Goal: Task Accomplishment & Management: Use online tool/utility

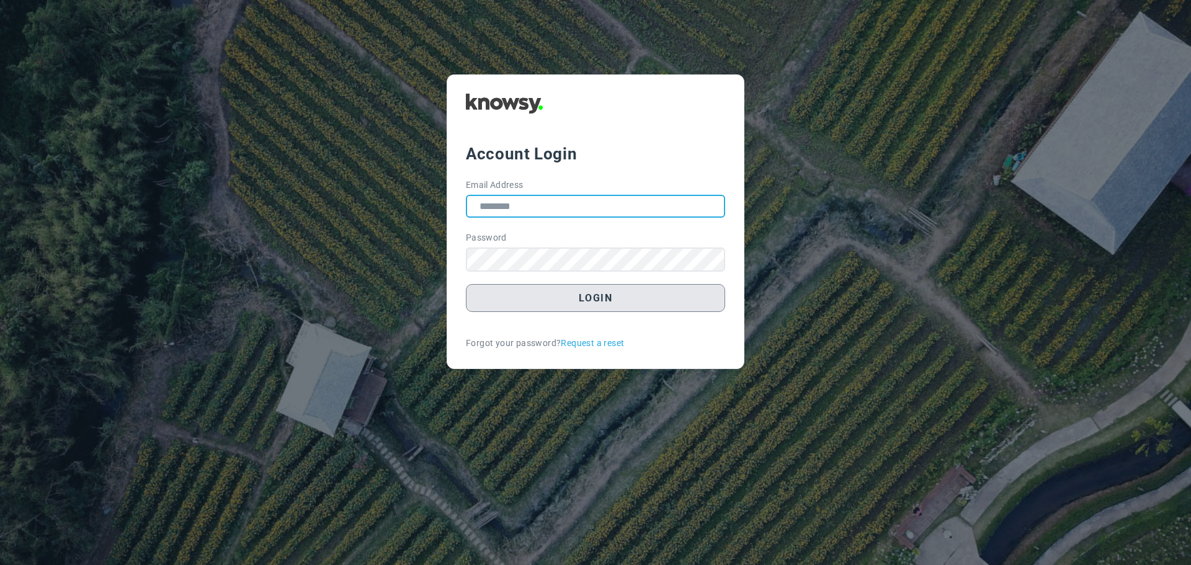
type input "**********"
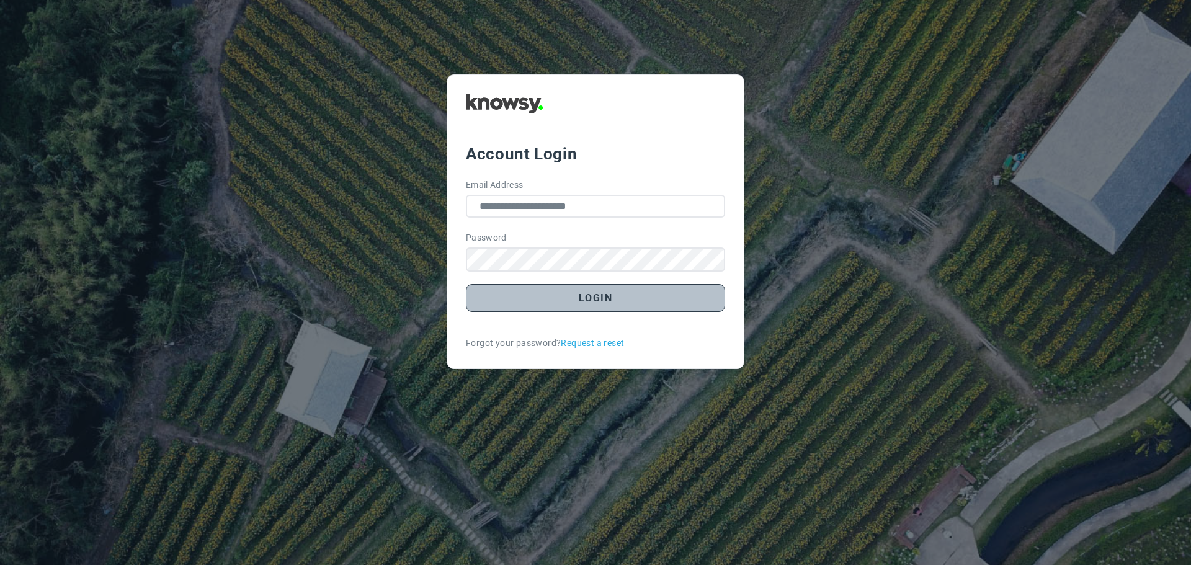
click at [573, 299] on button "Login" at bounding box center [595, 298] width 259 height 28
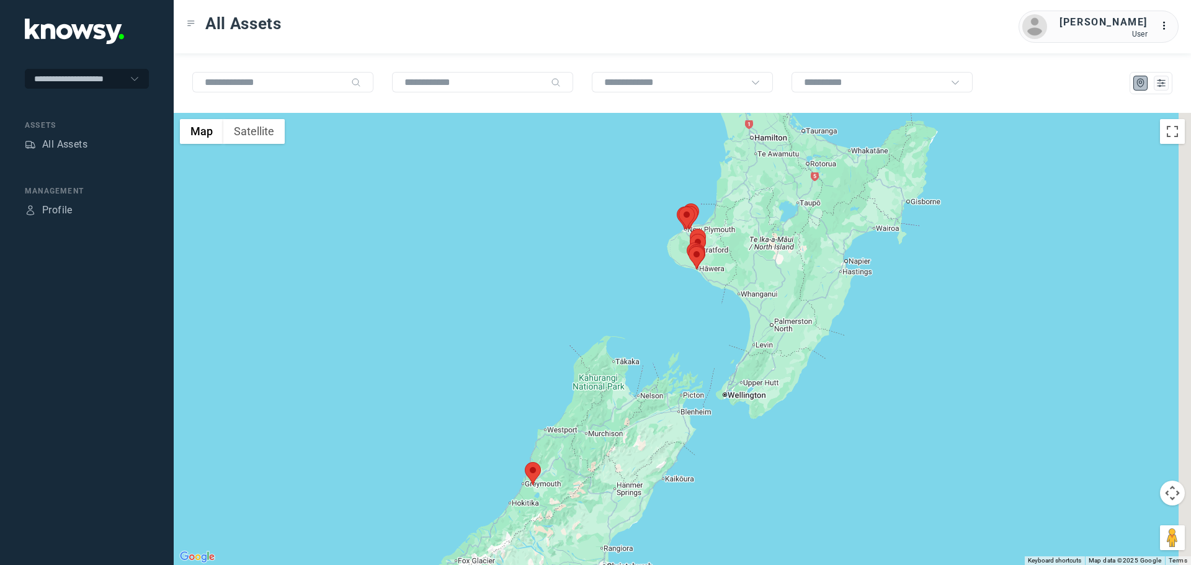
drag, startPoint x: 782, startPoint y: 223, endPoint x: 677, endPoint y: 245, distance: 106.5
click at [677, 245] on div at bounding box center [682, 339] width 1017 height 452
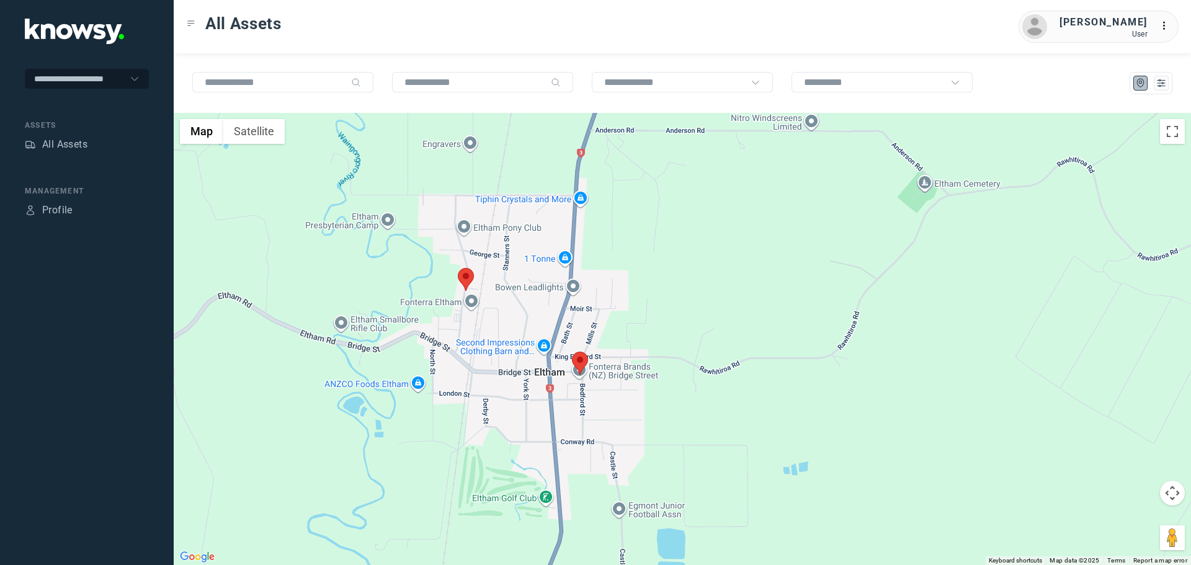
drag, startPoint x: 638, startPoint y: 413, endPoint x: 592, endPoint y: 331, distance: 94.7
click at [597, 325] on div at bounding box center [682, 339] width 1017 height 452
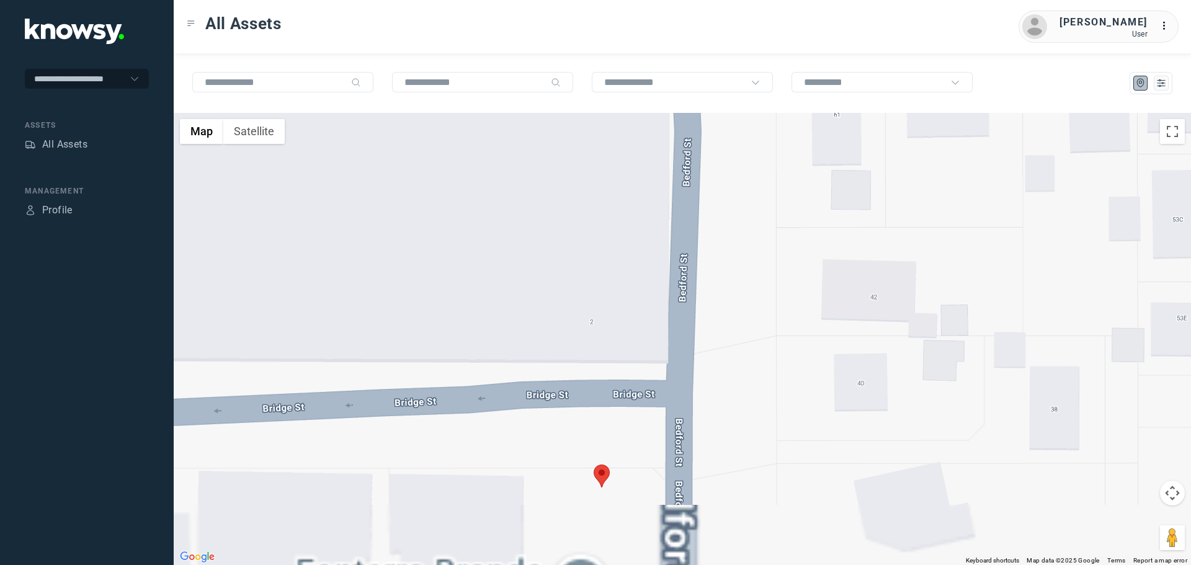
drag, startPoint x: 621, startPoint y: 414, endPoint x: 627, endPoint y: 319, distance: 95.7
click at [627, 321] on div at bounding box center [682, 339] width 1017 height 452
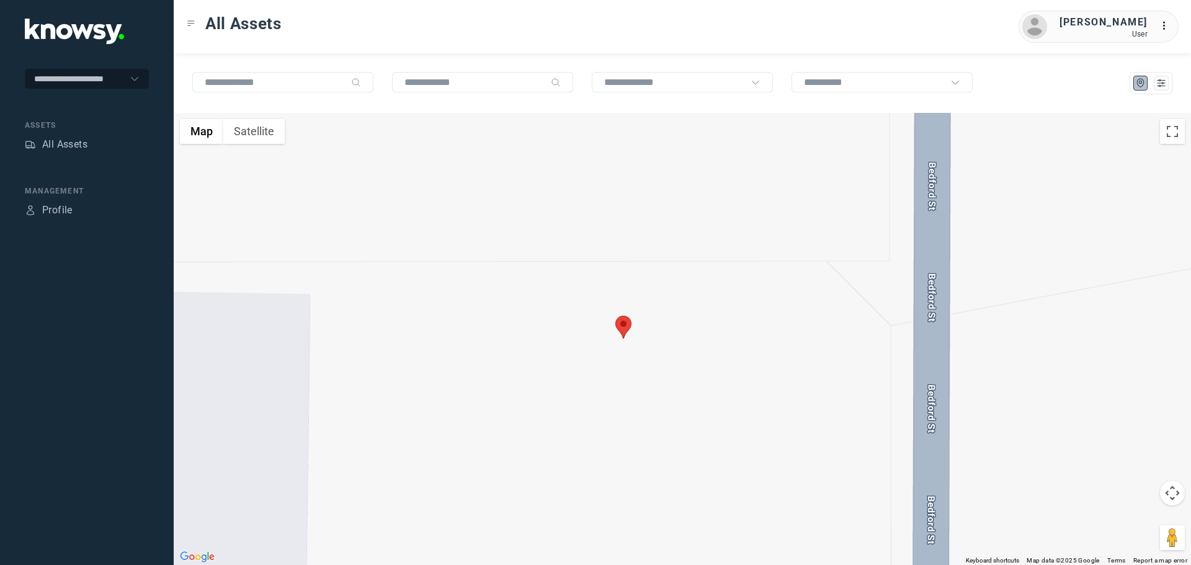
drag, startPoint x: 642, startPoint y: 413, endPoint x: 634, endPoint y: 261, distance: 152.8
click at [634, 269] on div at bounding box center [682, 339] width 1017 height 452
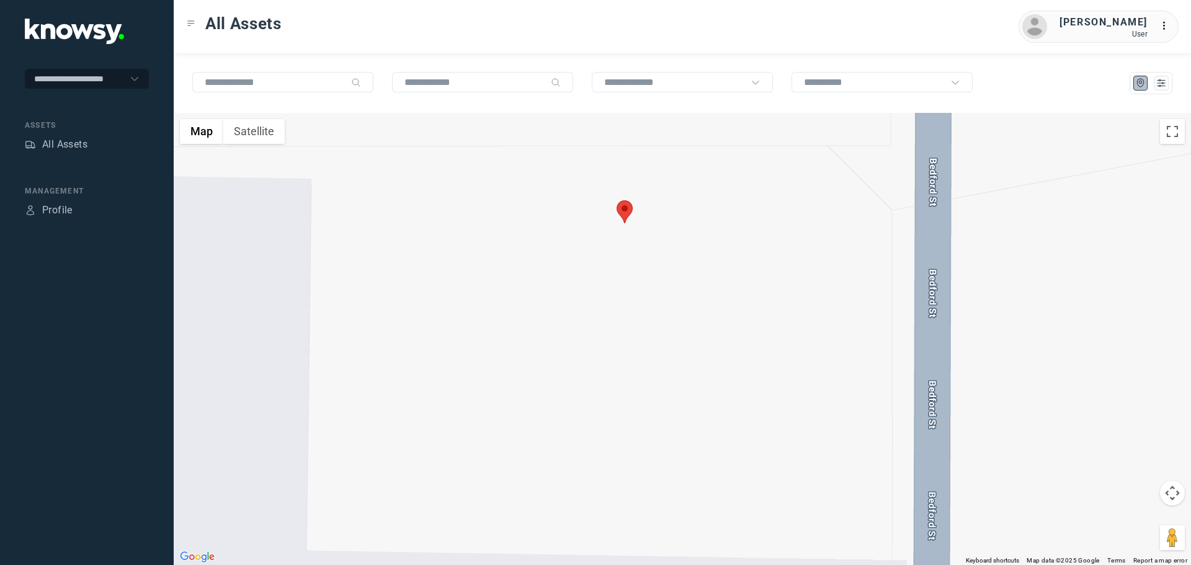
click at [617, 200] on area at bounding box center [617, 200] width 0 height 0
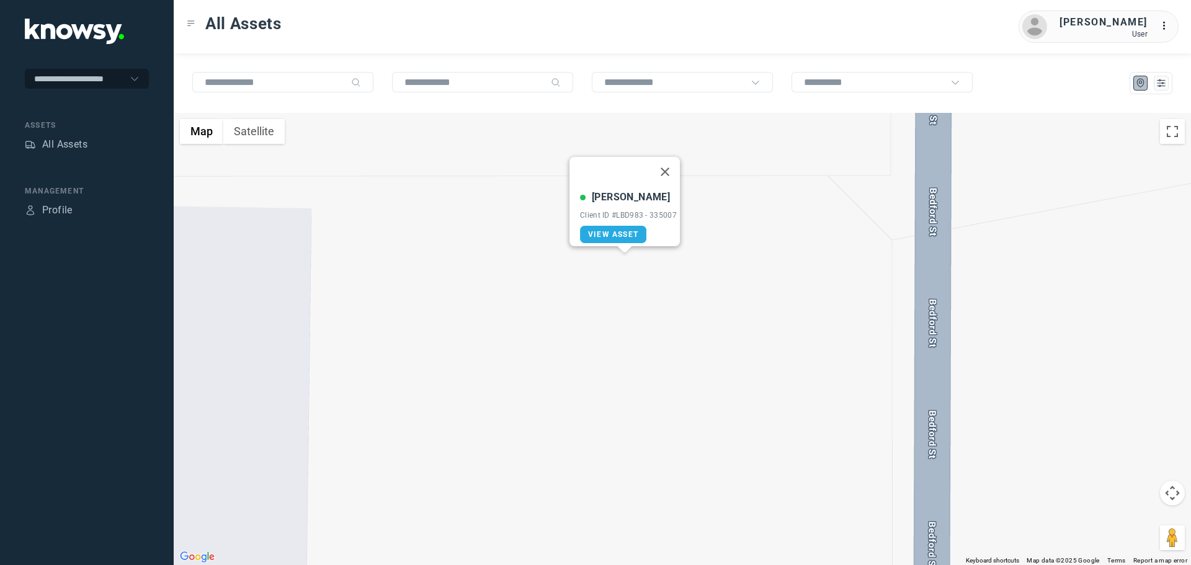
click at [673, 163] on button "Close" at bounding box center [665, 172] width 30 height 30
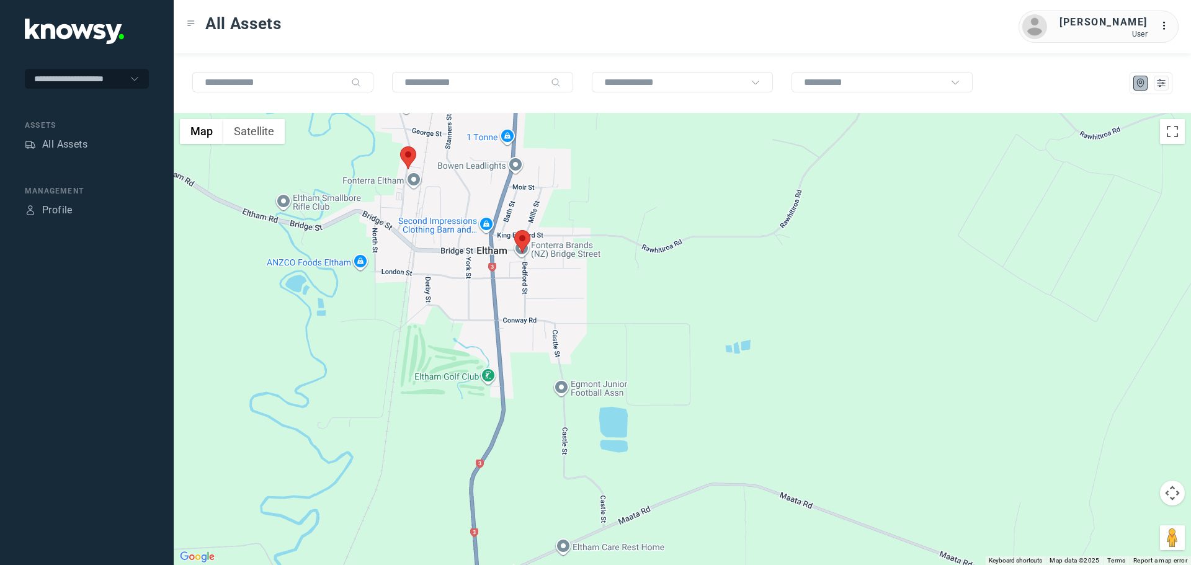
drag, startPoint x: 518, startPoint y: 367, endPoint x: 576, endPoint y: 125, distance: 248.7
click at [570, 150] on div "To navigate, press the arrow keys." at bounding box center [682, 339] width 1017 height 452
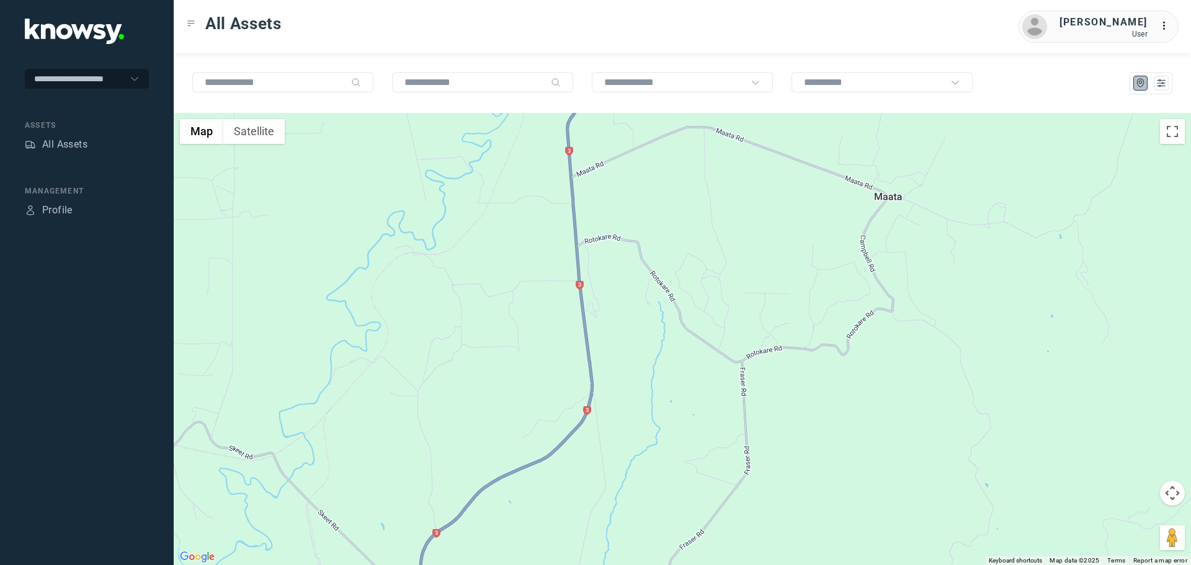
drag, startPoint x: 585, startPoint y: 388, endPoint x: 711, endPoint y: 122, distance: 294.4
click at [711, 124] on div at bounding box center [682, 339] width 1017 height 452
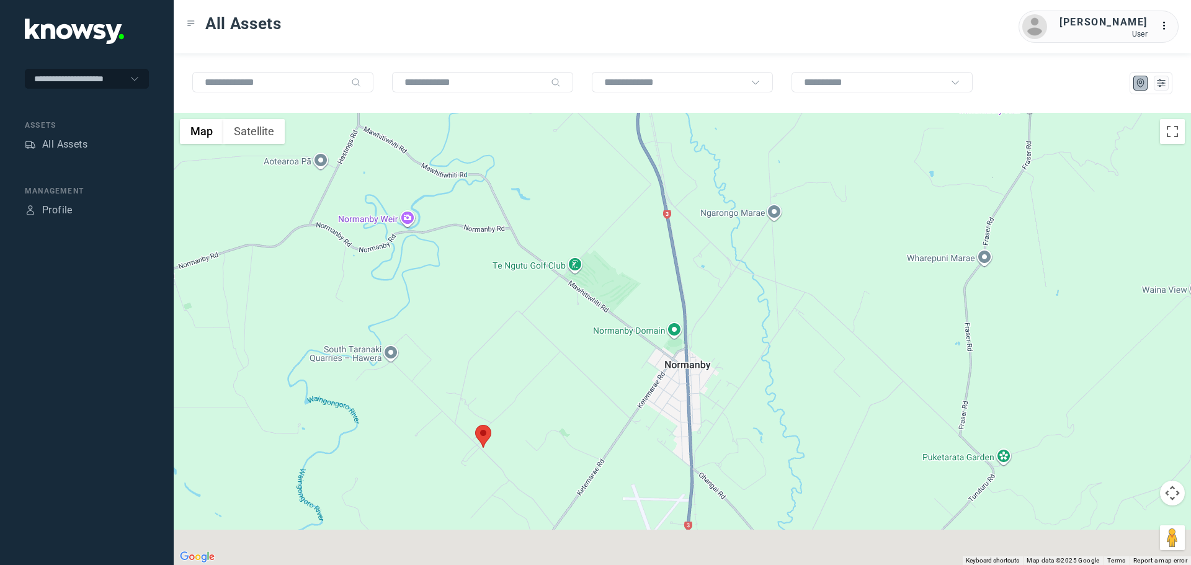
drag, startPoint x: 593, startPoint y: 377, endPoint x: 621, endPoint y: 168, distance: 210.9
click at [621, 169] on div at bounding box center [682, 339] width 1017 height 452
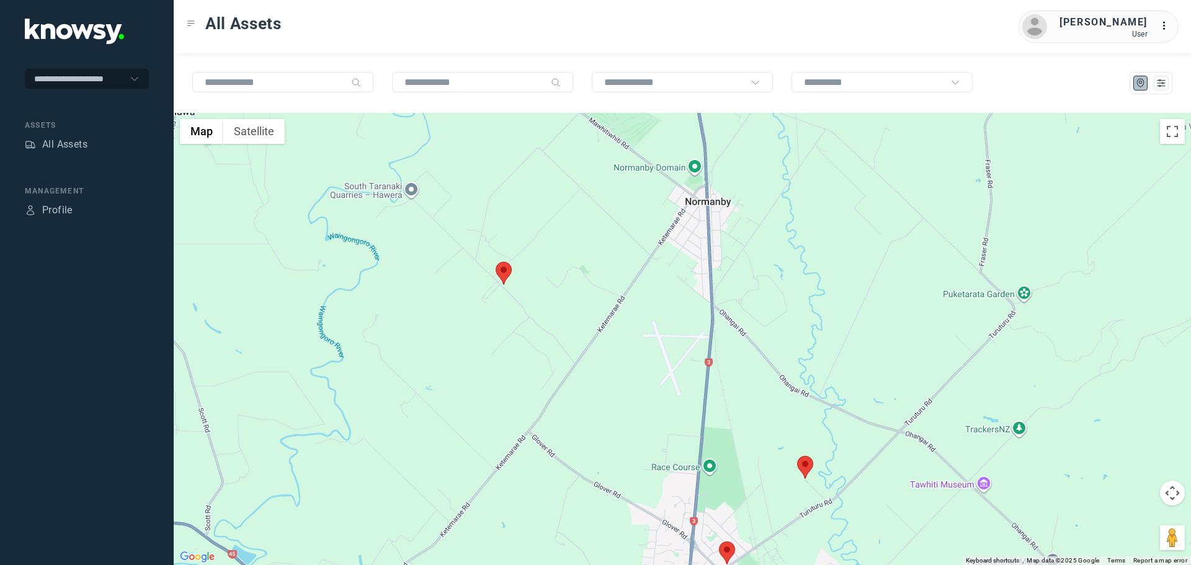
click at [513, 269] on div at bounding box center [682, 339] width 1017 height 452
click at [496, 262] on area at bounding box center [496, 262] width 0 height 0
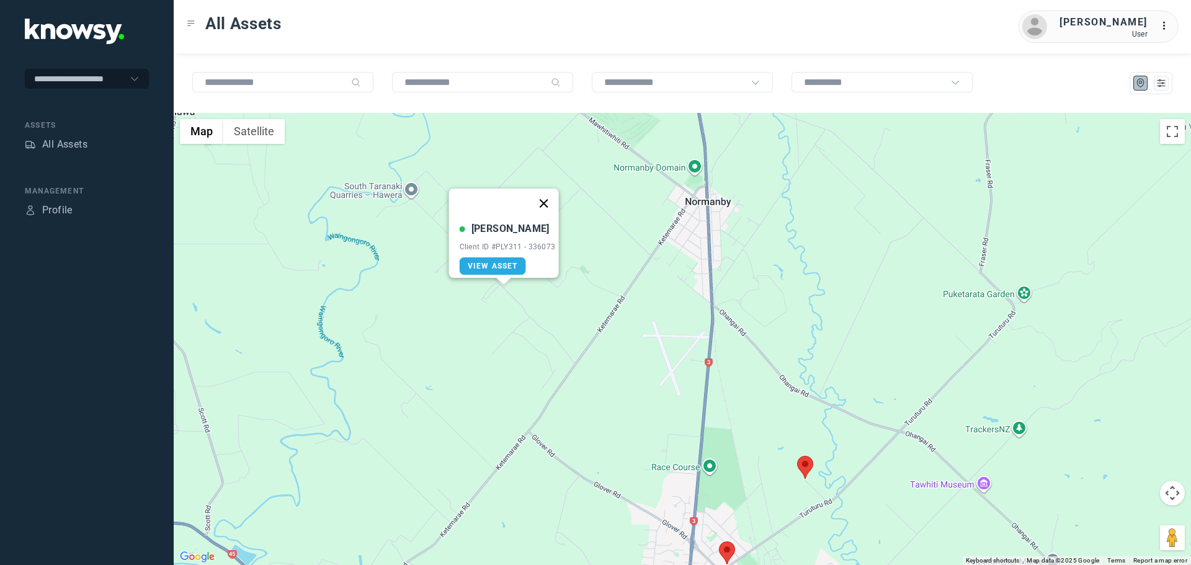
click at [549, 194] on button "Close" at bounding box center [544, 204] width 30 height 30
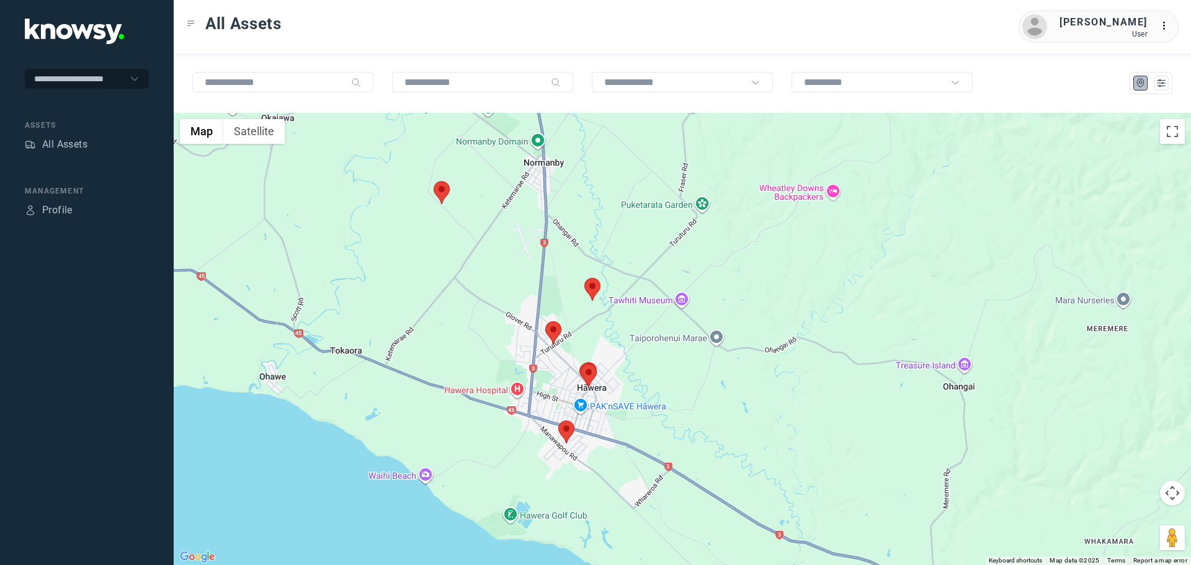
drag, startPoint x: 612, startPoint y: 300, endPoint x: 511, endPoint y: 259, distance: 109.7
click at [511, 259] on div at bounding box center [682, 339] width 1017 height 452
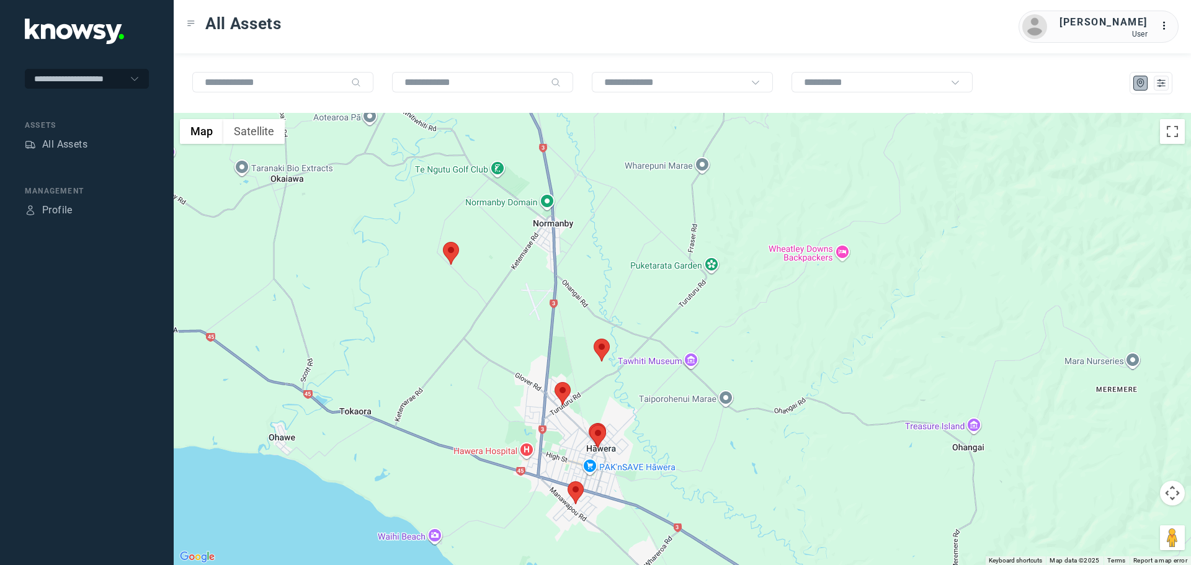
drag, startPoint x: 406, startPoint y: 168, endPoint x: 415, endPoint y: 228, distance: 61.5
click at [415, 228] on div at bounding box center [682, 339] width 1017 height 452
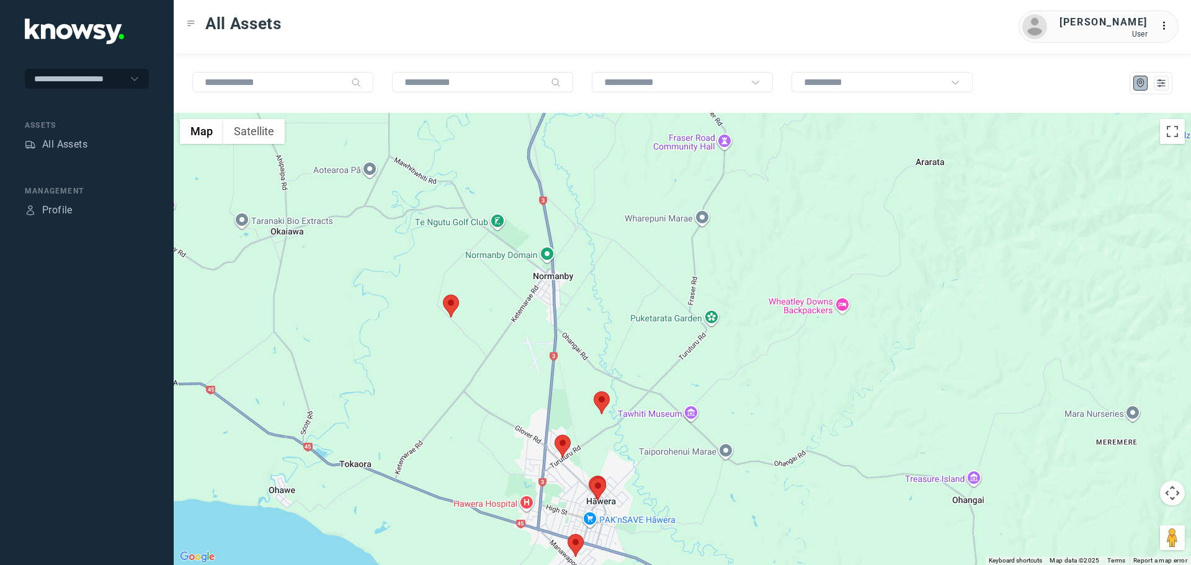
drag, startPoint x: 434, startPoint y: 205, endPoint x: 429, endPoint y: 247, distance: 42.4
click at [431, 253] on div at bounding box center [682, 339] width 1017 height 452
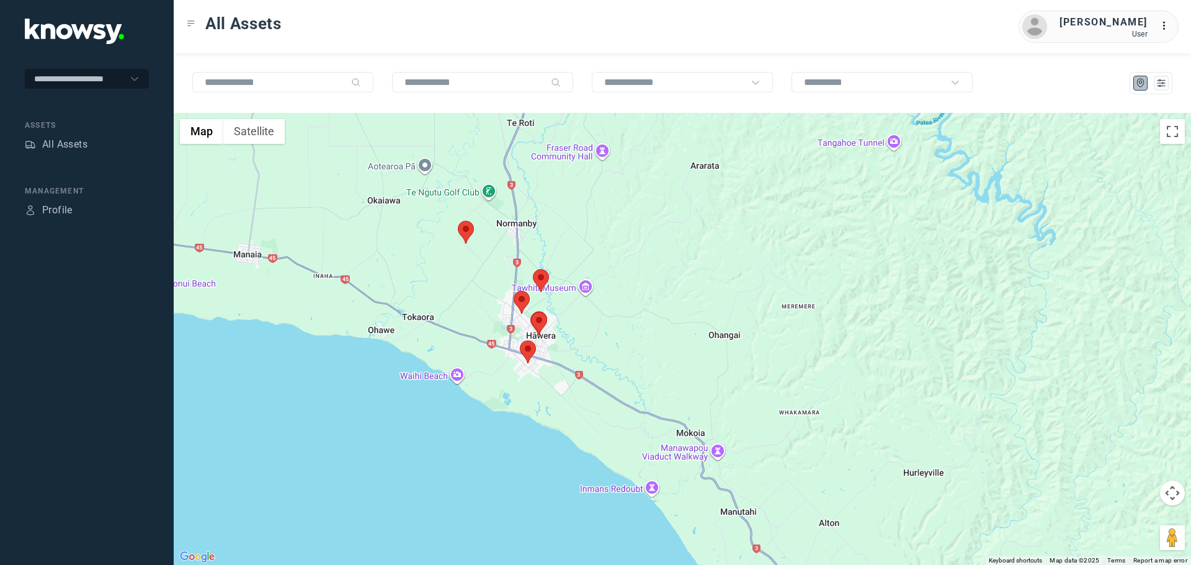
drag, startPoint x: 552, startPoint y: 346, endPoint x: 551, endPoint y: 311, distance: 34.1
click at [551, 313] on div at bounding box center [682, 339] width 1017 height 452
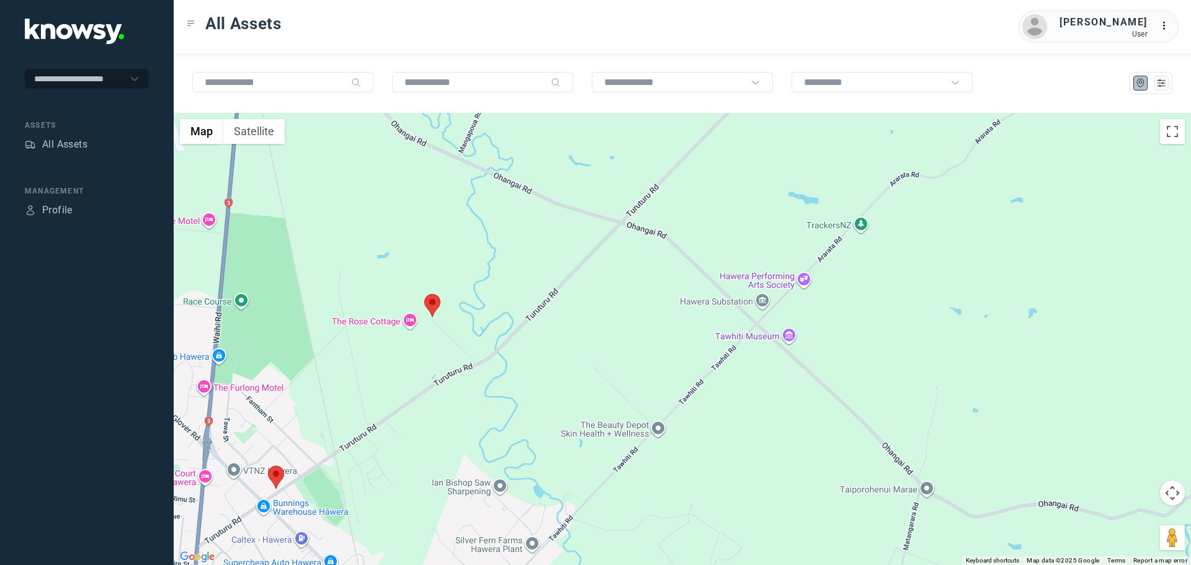
click at [424, 294] on area at bounding box center [424, 294] width 0 height 0
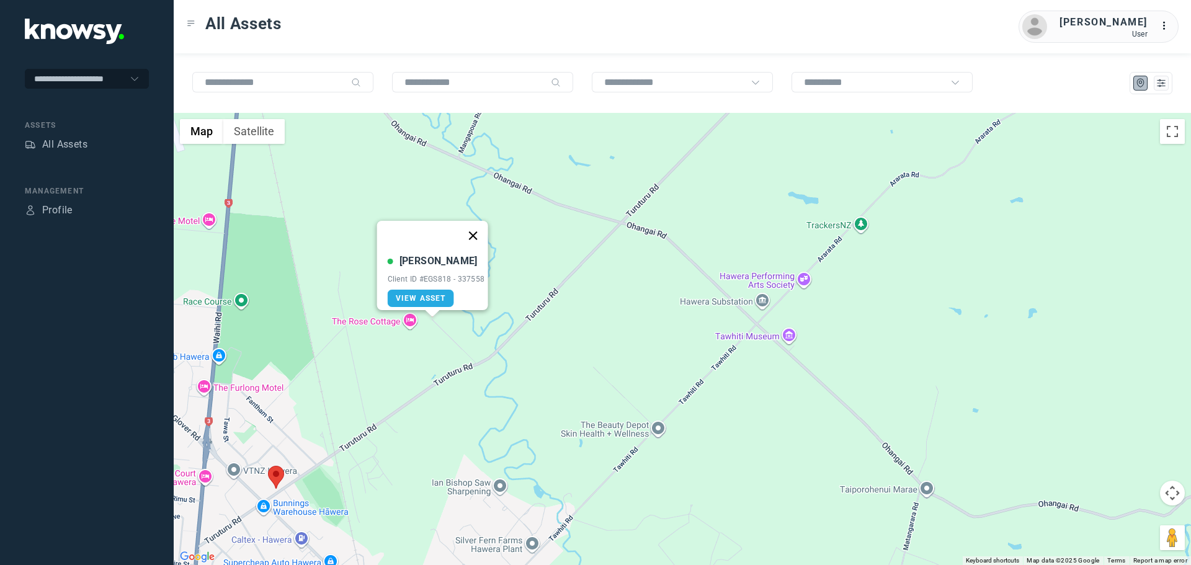
click at [480, 230] on button "Close" at bounding box center [473, 236] width 30 height 30
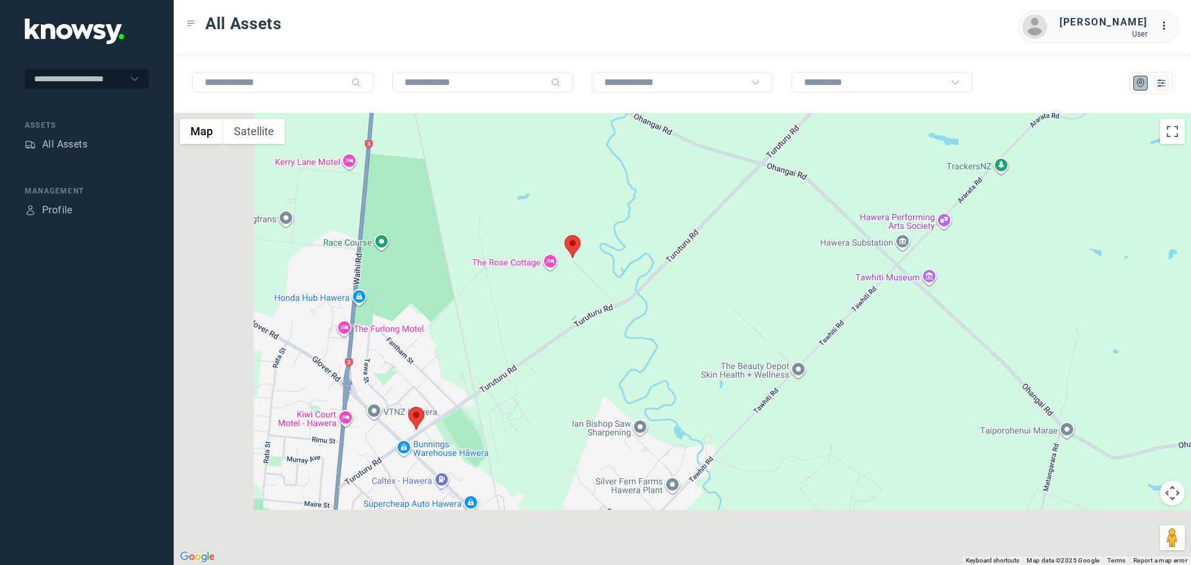
drag, startPoint x: 281, startPoint y: 362, endPoint x: 502, endPoint y: 269, distance: 239.7
click at [495, 270] on div at bounding box center [682, 339] width 1017 height 452
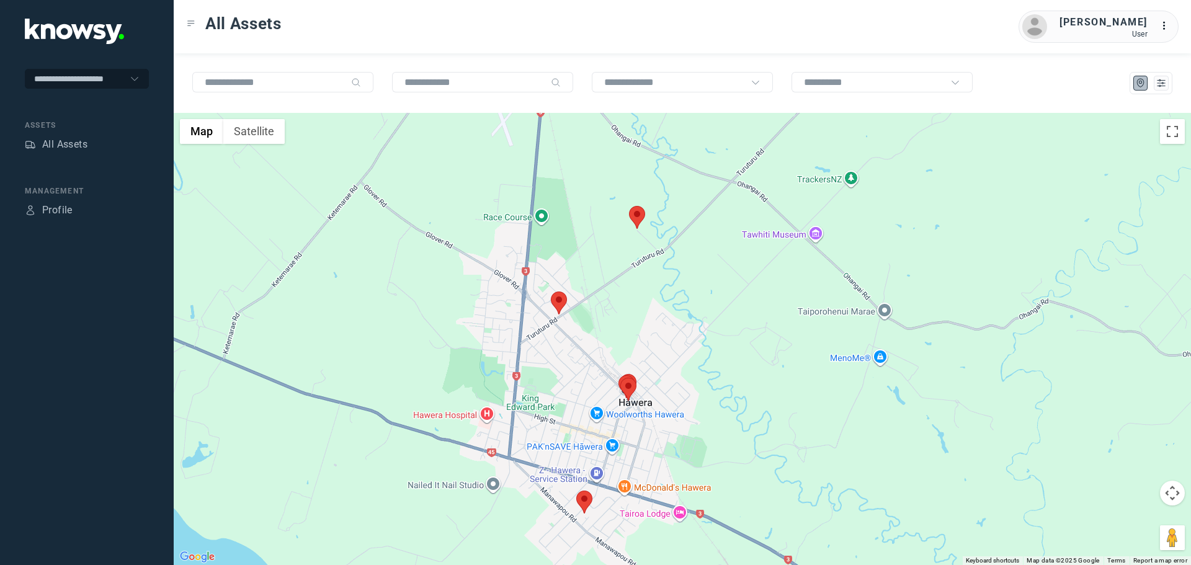
drag, startPoint x: 561, startPoint y: 362, endPoint x: 597, endPoint y: 265, distance: 103.3
click at [596, 267] on div at bounding box center [682, 339] width 1017 height 452
